Goal: Information Seeking & Learning: Learn about a topic

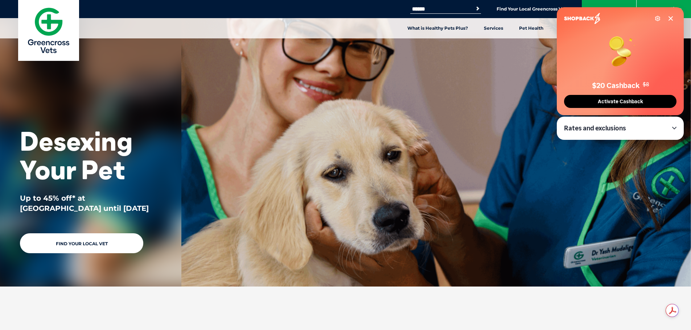
click at [671, 18] on icon at bounding box center [671, 19] width 6 height 6
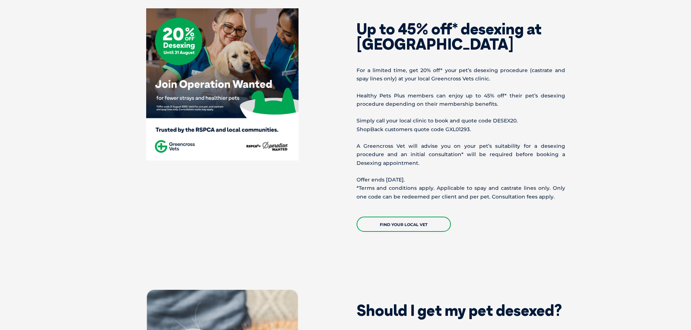
scroll to position [363, 0]
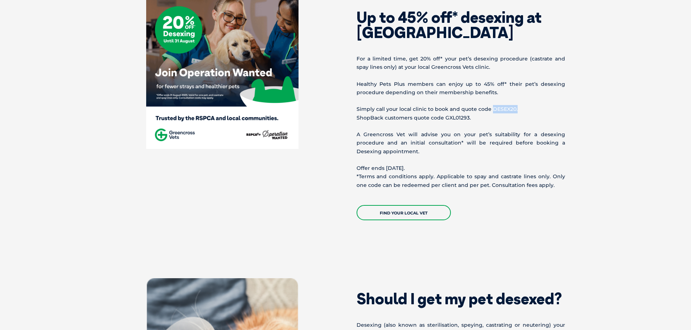
drag, startPoint x: 490, startPoint y: 111, endPoint x: 519, endPoint y: 111, distance: 28.7
click at [519, 111] on p "Simply call your local clinic to book and quote code DESEX20. ShopBack customer…" at bounding box center [461, 113] width 209 height 17
copy p "DESEX20."
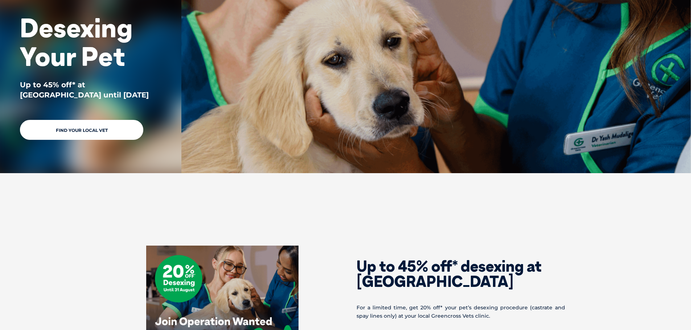
scroll to position [0, 0]
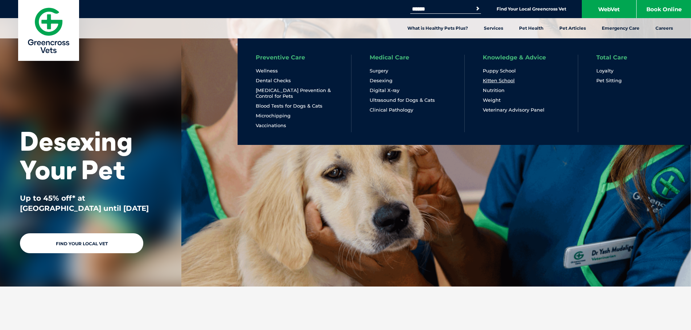
click at [495, 80] on link "Kitten School" at bounding box center [499, 81] width 32 height 6
click at [379, 82] on link "Desexing" at bounding box center [381, 81] width 23 height 6
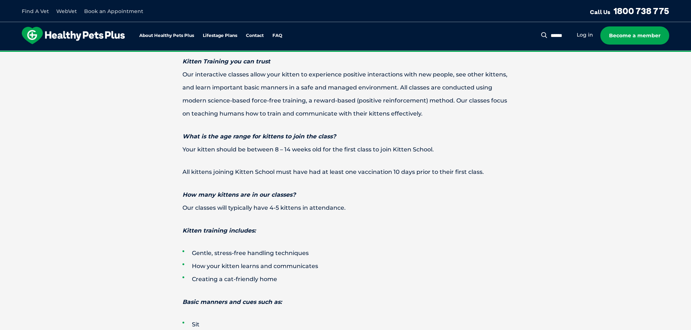
scroll to position [834, 0]
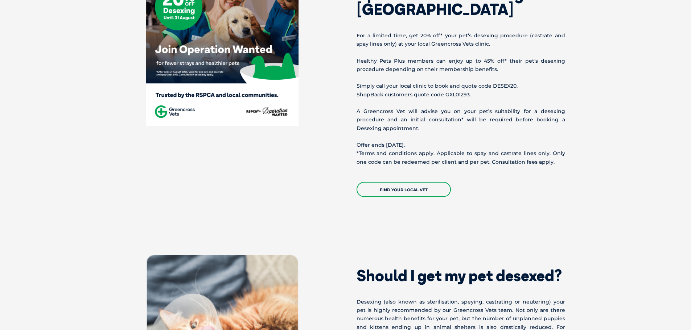
scroll to position [508, 0]
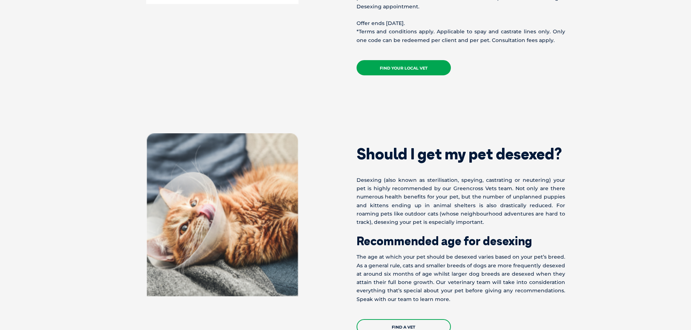
click at [435, 69] on link "Find your local vet" at bounding box center [404, 67] width 94 height 15
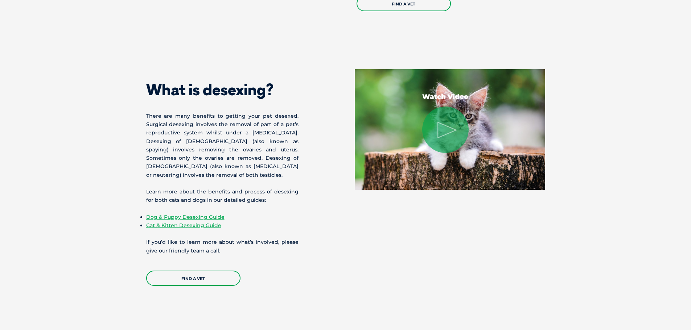
scroll to position [834, 0]
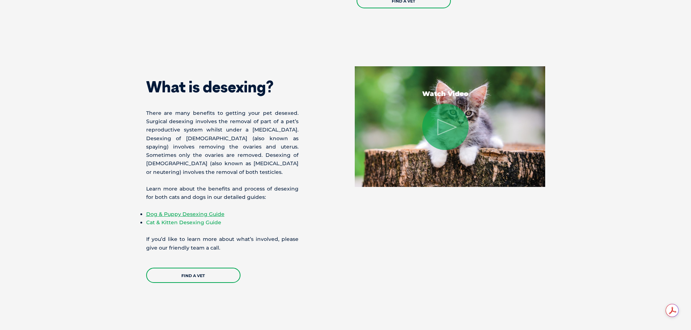
click at [181, 224] on link "Cat & Kitten Desexing Guide" at bounding box center [183, 222] width 75 height 7
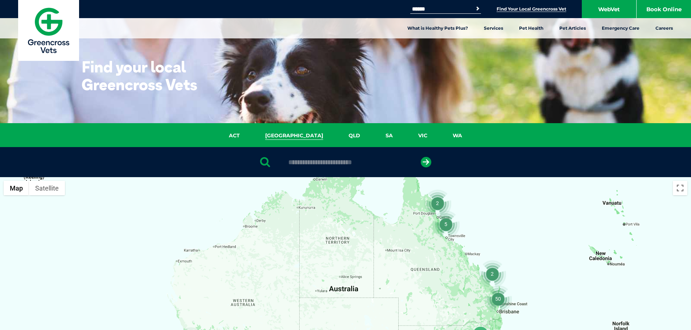
click at [291, 139] on link "NSW" at bounding box center [293, 136] width 83 height 8
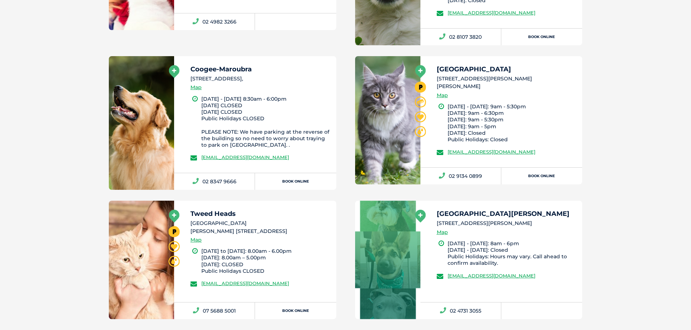
scroll to position [2067, 0]
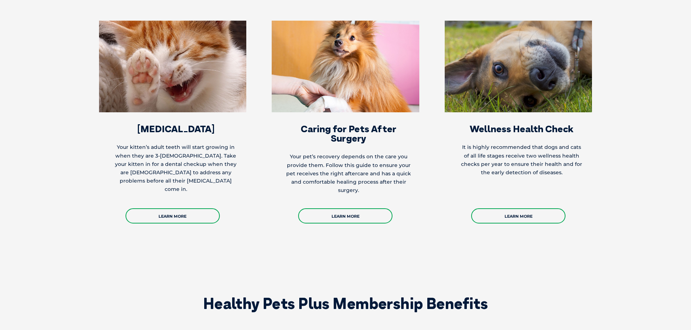
scroll to position [1632, 0]
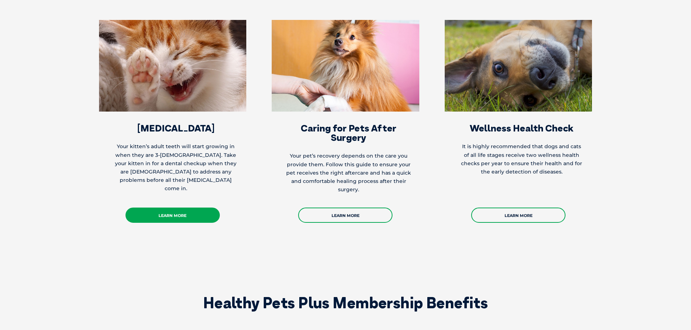
click at [184, 208] on link "Learn More" at bounding box center [172, 215] width 94 height 15
